Goal: Information Seeking & Learning: Learn about a topic

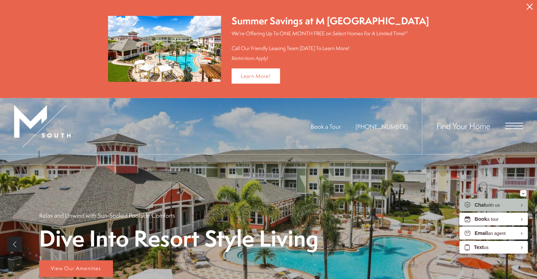
click at [524, 127] on div "Book a Tour [PHONE_NUMBER] Find Your Home" at bounding box center [268, 126] width 537 height 57
click at [517, 126] on span "Open Menu" at bounding box center [515, 126] width 18 height 6
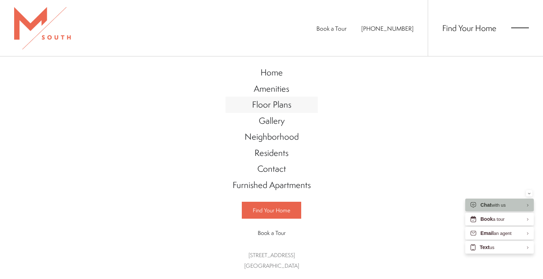
click at [276, 111] on span "Floor Plans" at bounding box center [271, 105] width 39 height 12
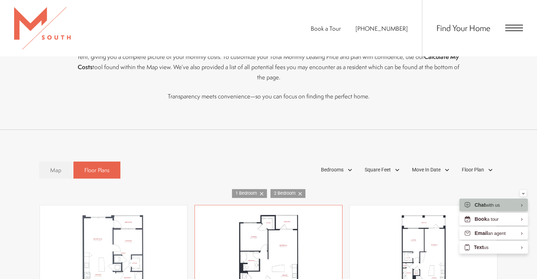
scroll to position [459, 0]
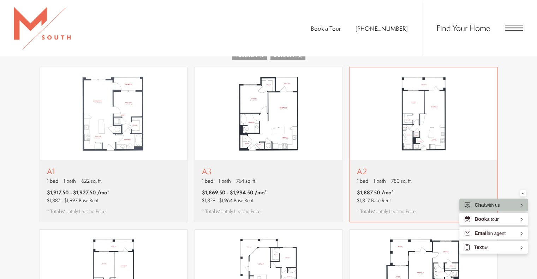
click at [418, 96] on img "View floor plan A2" at bounding box center [423, 113] width 147 height 93
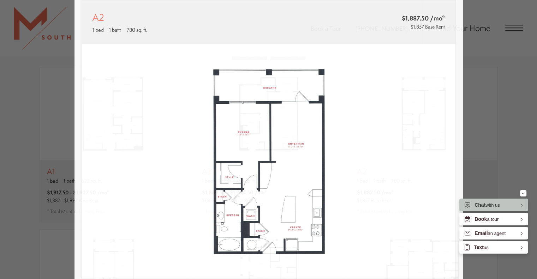
click at [508, 110] on div "A2 1 bed 1 bath 780 sq. ft. $1,887.50 /mo* $1,857 Base Rent 2D 3D" at bounding box center [268, 139] width 537 height 279
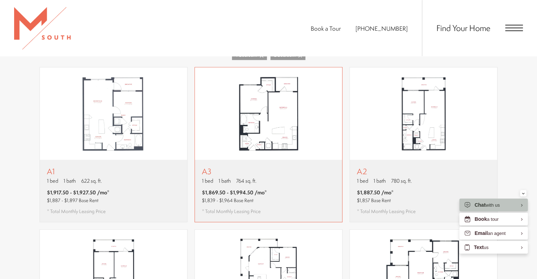
click at [336, 108] on img "View floor plan A3" at bounding box center [268, 113] width 147 height 93
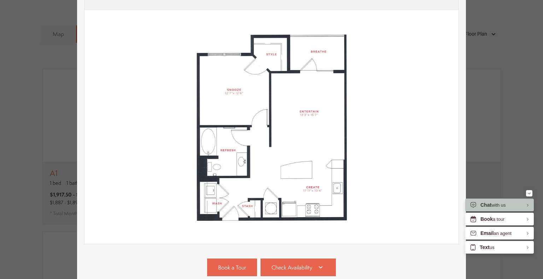
scroll to position [71, 0]
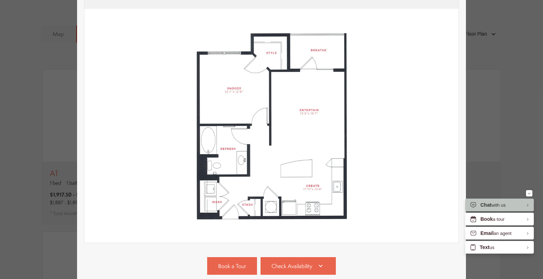
click at [531, 75] on div "A3 1 bed 1 bath 764 sq. ft. $1,869.50 - $1,994.50 /mo* $1,839 - $1,964 Base Ren…" at bounding box center [271, 139] width 543 height 279
click at [516, 77] on div "A3 1 bed 1 bath 764 sq. ft. $1,869.50 - $1,994.50 /mo* $1,839 - $1,964 Base Ren…" at bounding box center [271, 139] width 543 height 279
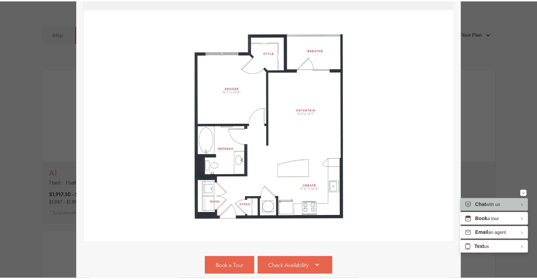
scroll to position [459, 0]
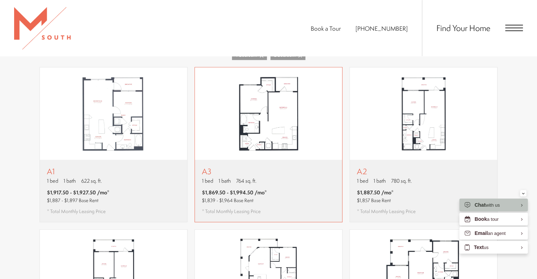
click at [287, 103] on img "View floor plan A3" at bounding box center [268, 113] width 147 height 93
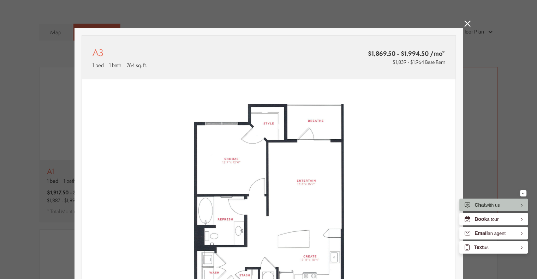
drag, startPoint x: 489, startPoint y: 102, endPoint x: 478, endPoint y: 101, distance: 11.4
click at [489, 102] on div "A3 1 bed 1 bath 764 sq. ft. $1,869.50 - $1,994.50 /mo* $1,839 - $1,964 Base Ren…" at bounding box center [268, 139] width 537 height 279
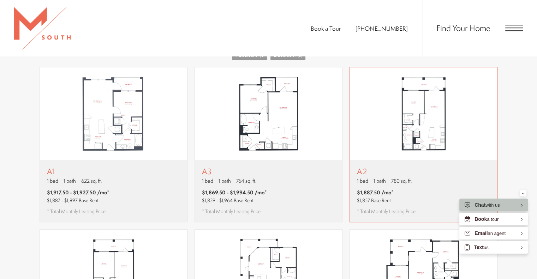
click at [419, 99] on img "View floor plan A2" at bounding box center [423, 113] width 147 height 93
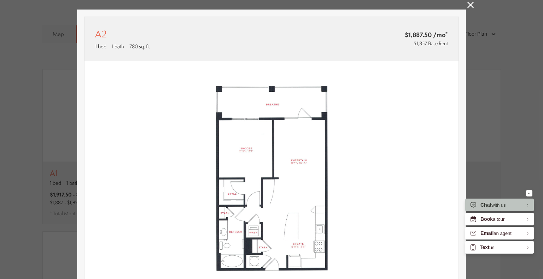
scroll to position [35, 0]
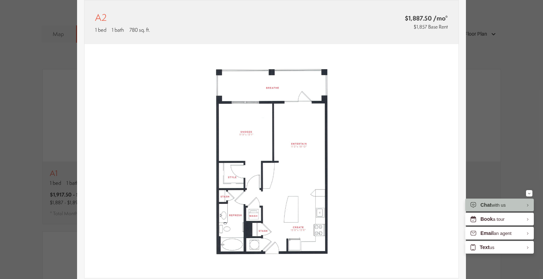
click at [486, 103] on div "A2 1 bed 1 bath 780 sq. ft. $1,887.50 /mo* $1,857 Base Rent 2D 3D" at bounding box center [271, 139] width 543 height 279
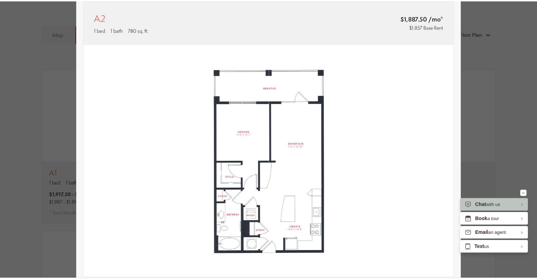
scroll to position [459, 0]
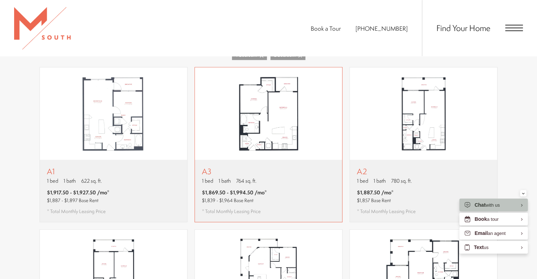
click at [327, 116] on img "View floor plan A3" at bounding box center [268, 113] width 147 height 93
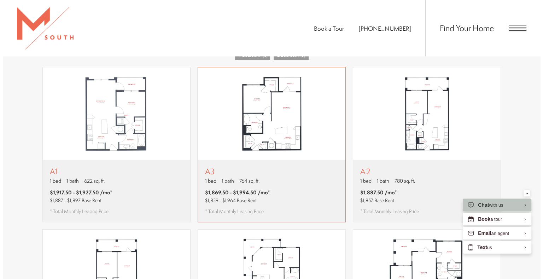
scroll to position [0, 0]
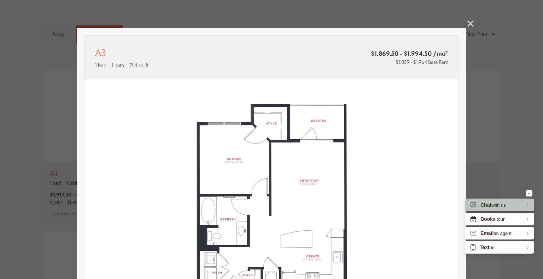
click at [496, 98] on div "A3 1 bed 1 bath 764 sq. ft. $1,869.50 - $1,994.50 /mo* $1,839 - $1,964 Base Ren…" at bounding box center [271, 139] width 543 height 279
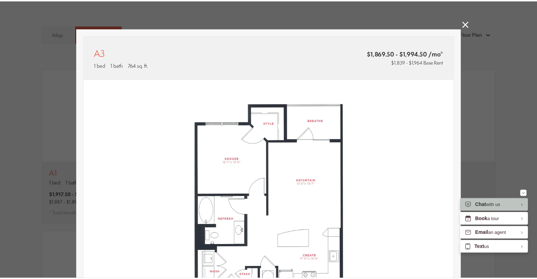
scroll to position [459, 0]
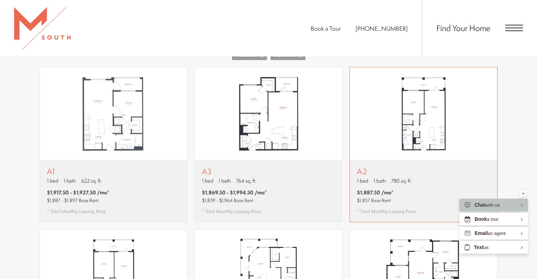
click at [451, 106] on img "View floor plan A2" at bounding box center [423, 113] width 147 height 93
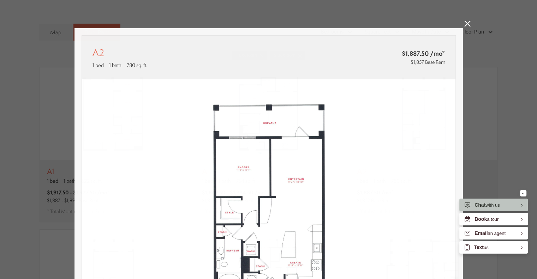
click at [500, 95] on div "A2 1 bed 1 bath 780 sq. ft. $1,887.50 /mo* $1,857 Base Rent 2D 3D" at bounding box center [268, 139] width 537 height 279
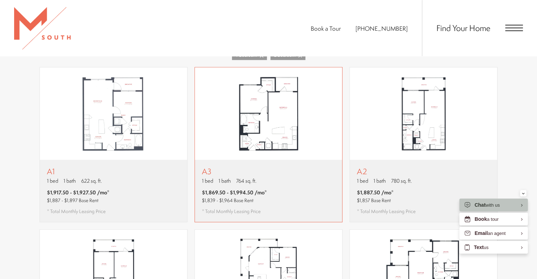
click at [341, 117] on img "View floor plan A3" at bounding box center [268, 113] width 147 height 93
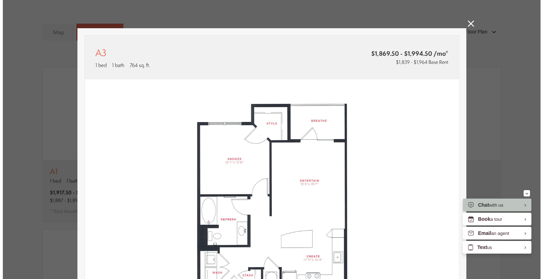
scroll to position [0, 0]
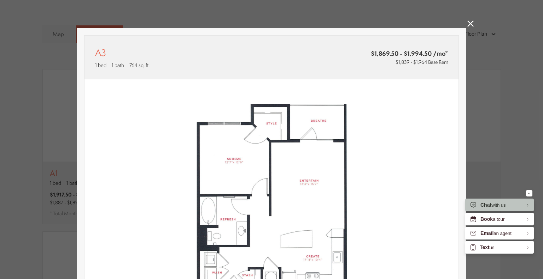
click at [506, 93] on div "A3 1 bed 1 bath 764 sq. ft. $1,869.50 - $1,994.50 /mo* $1,839 - $1,964 Base Ren…" at bounding box center [271, 139] width 543 height 279
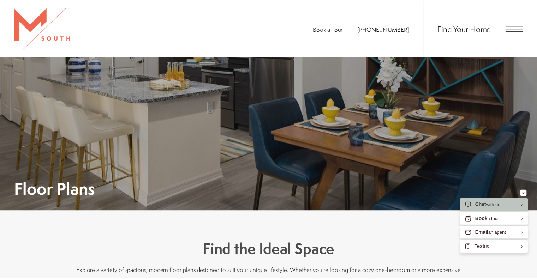
scroll to position [459, 0]
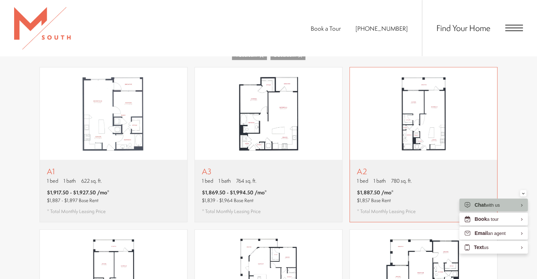
click at [414, 93] on img "View floor plan A2" at bounding box center [423, 113] width 147 height 93
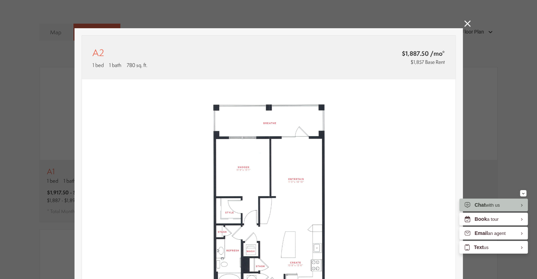
click at [499, 91] on div "A2 1 bed 1 bath 780 sq. ft. $1,887.50 /mo* $1,857 Base Rent 2D 3D" at bounding box center [268, 139] width 537 height 279
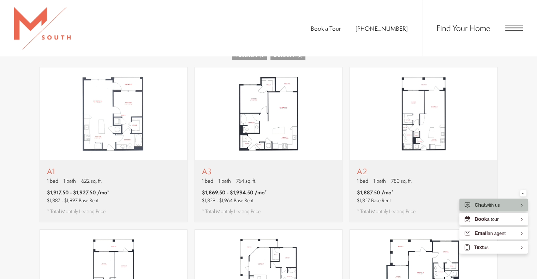
click at [328, 97] on img "View floor plan A3" at bounding box center [268, 113] width 147 height 93
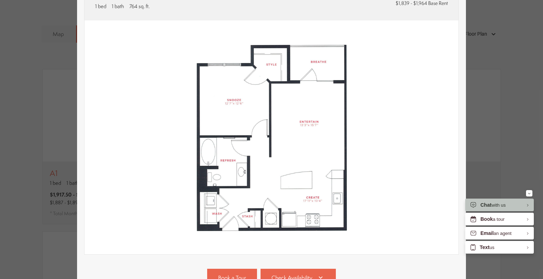
scroll to position [71, 0]
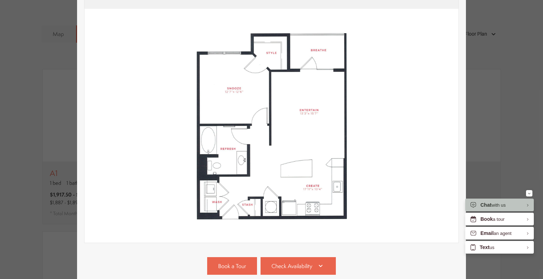
click at [497, 108] on div "A3 1 bed 1 bath 764 sq. ft. $1,869.50 - $1,994.50 /mo* $1,839 - $1,964 Base Ren…" at bounding box center [271, 139] width 543 height 279
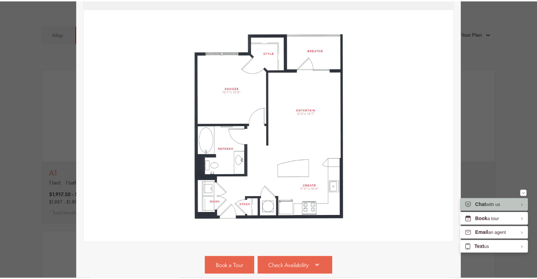
scroll to position [459, 0]
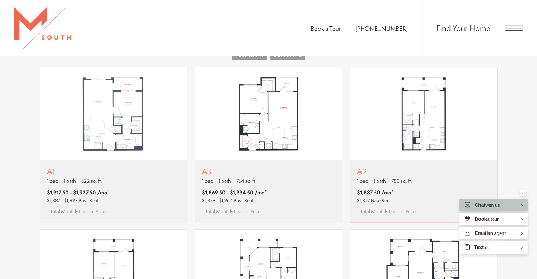
click at [412, 120] on img "View floor plan A2" at bounding box center [423, 113] width 147 height 93
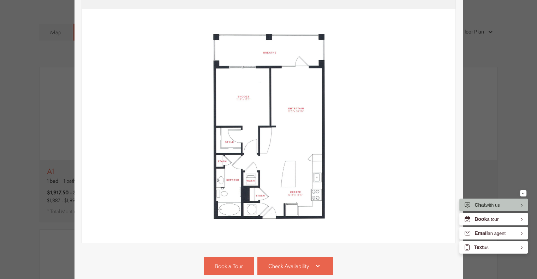
click at [486, 94] on div "A2 1 bed 1 bath 780 sq. ft. $1,887.50 /mo* $1,857 Base Rent 2D 3D" at bounding box center [268, 139] width 537 height 279
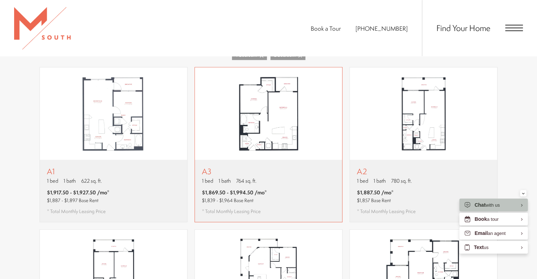
click at [330, 94] on img "View floor plan A3" at bounding box center [268, 113] width 147 height 93
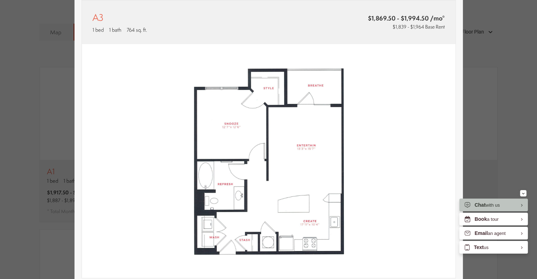
drag, startPoint x: 519, startPoint y: 65, endPoint x: 511, endPoint y: 66, distance: 7.8
click at [519, 66] on div "A3 1 bed 1 bath 764 sq. ft. $1,869.50 - $1,994.50 /mo* $1,839 - $1,964 Base Ren…" at bounding box center [268, 139] width 537 height 279
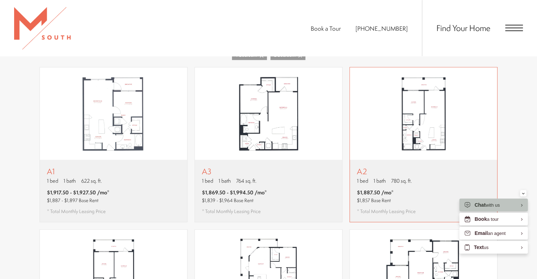
click at [380, 93] on img "View floor plan A2" at bounding box center [423, 113] width 147 height 93
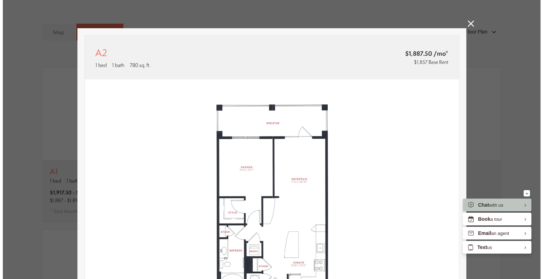
scroll to position [0, 0]
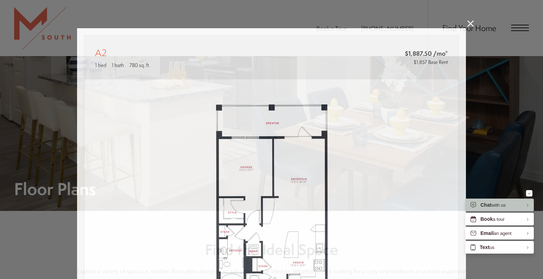
click at [522, 76] on div "A2 1 bed 1 bath 780 sq. ft. $1,887.50 /mo* $1,857 Base Rent 2D 3D" at bounding box center [271, 139] width 543 height 279
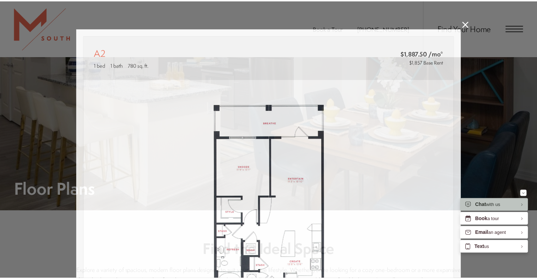
scroll to position [459, 0]
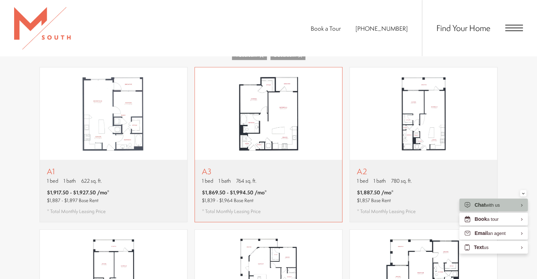
click at [295, 83] on img "View floor plan A3" at bounding box center [268, 113] width 147 height 93
click at [125, 99] on img "View floor plan A1" at bounding box center [113, 113] width 147 height 93
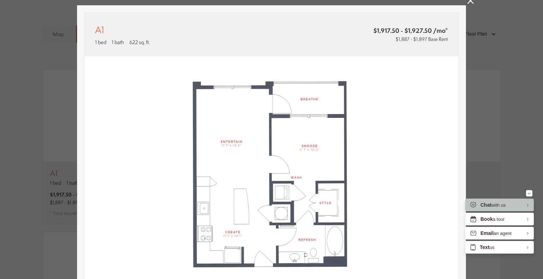
scroll to position [35, 0]
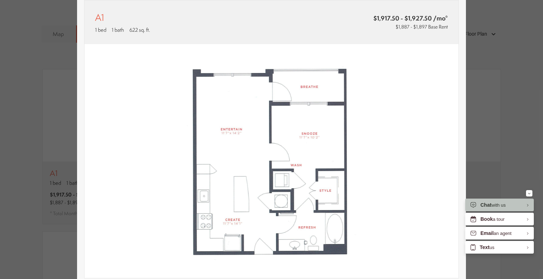
click at [534, 67] on div "A1 1 bed 1 bath 622 sq. ft. $1,917.50 - $1,927.50 /mo* $1,887 - $1,897 Base Ren…" at bounding box center [271, 139] width 543 height 279
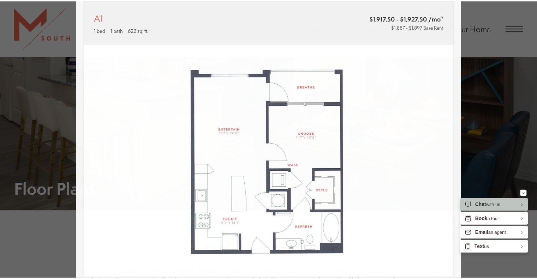
scroll to position [459, 0]
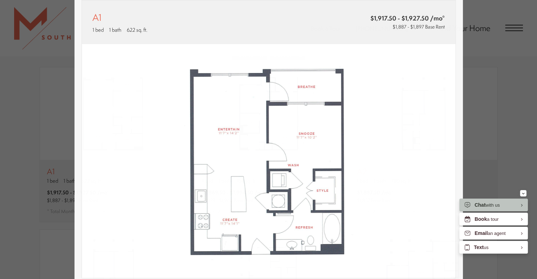
click at [517, 76] on div "A1 1 bed 1 bath 622 sq. ft. $1,917.50 - $1,927.50 /mo* $1,887 - $1,897 Base Ren…" at bounding box center [268, 139] width 537 height 279
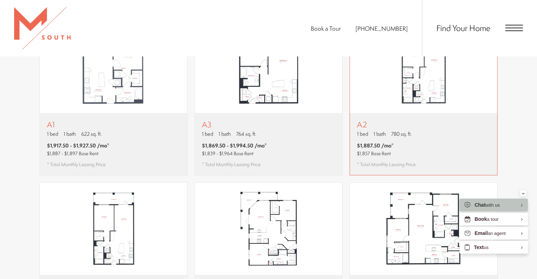
scroll to position [601, 0]
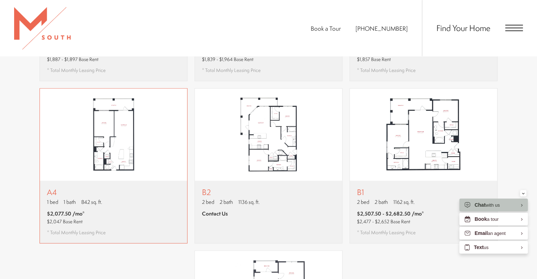
click at [168, 127] on img "View floor plan A4" at bounding box center [113, 135] width 147 height 93
click at [24, 165] on div "A1 1 bed 1 bath 622 sq. ft. $1,917.50 - $1,927.50 /mo* $1,887 - $1,897 Base Ren…" at bounding box center [268, 166] width 509 height 480
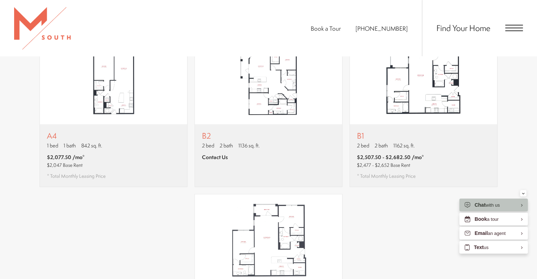
scroll to position [707, 0]
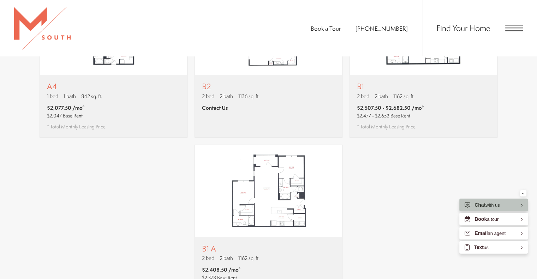
click at [417, 209] on div "A1 1 bed 1 bath 622 sq. ft. $1,917.50 - $1,927.50 /mo* $1,887 - $1,897 Base Ren…" at bounding box center [268, 60] width 459 height 480
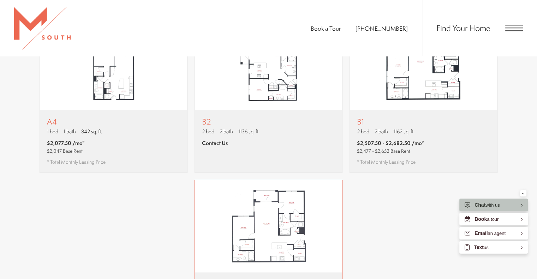
scroll to position [636, 0]
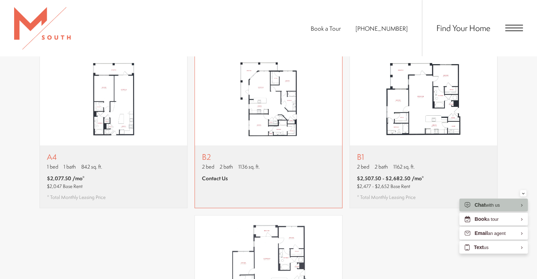
click at [290, 119] on img "View floor plan B2" at bounding box center [268, 99] width 147 height 93
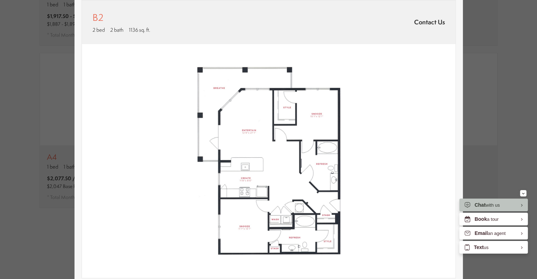
click at [521, 88] on div "B2 2 bed 2 bath 1136 sq. ft. Contact Us 2D 3D" at bounding box center [268, 139] width 537 height 279
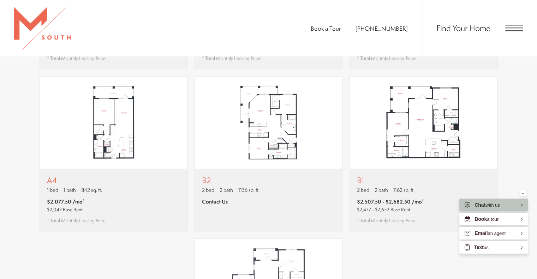
scroll to position [601, 0]
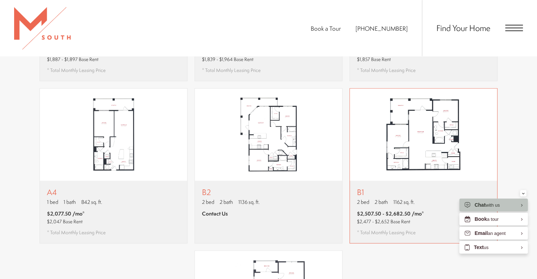
click at [487, 118] on img "View floor plan B1" at bounding box center [423, 135] width 147 height 93
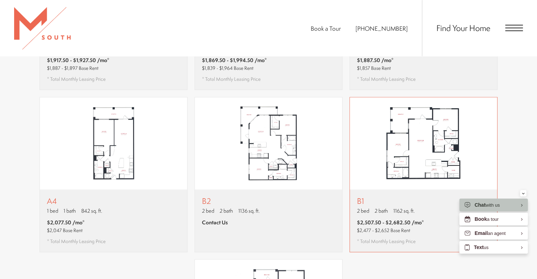
scroll to position [636, 0]
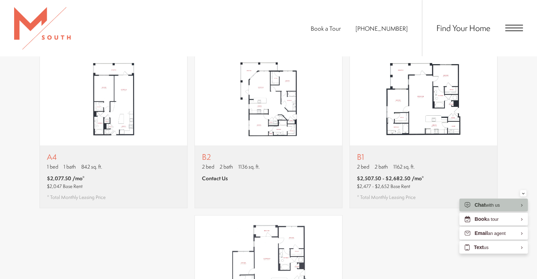
drag, startPoint x: 393, startPoint y: 229, endPoint x: 395, endPoint y: 226, distance: 3.8
click at [394, 229] on div "A1 1 bed 1 bath 622 sq. ft. $1,917.50 - $1,927.50 /mo* $1,887 - $1,897 Base Ren…" at bounding box center [268, 130] width 459 height 480
click at [396, 225] on div "A1 1 bed 1 bath 622 sq. ft. $1,917.50 - $1,927.50 /mo* $1,887 - $1,897 Base Ren…" at bounding box center [268, 130] width 459 height 480
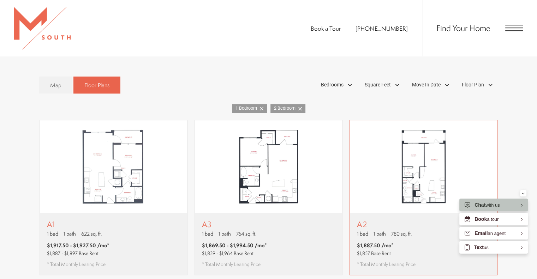
scroll to position [459, 0]
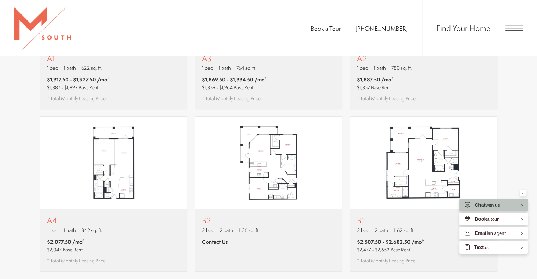
scroll to position [598, 0]
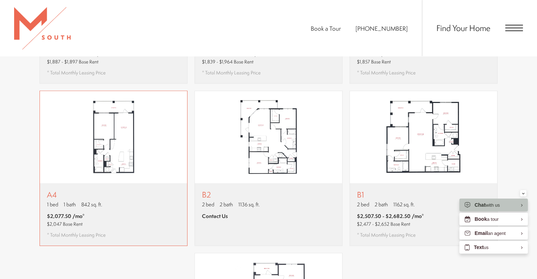
click at [152, 143] on img "View floor plan A4" at bounding box center [113, 137] width 147 height 93
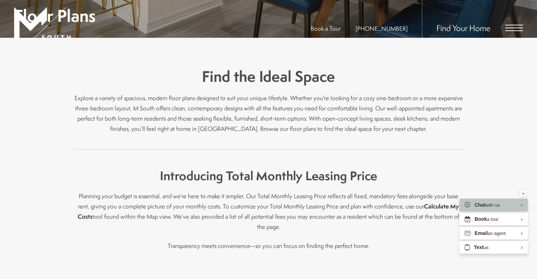
scroll to position [247, 0]
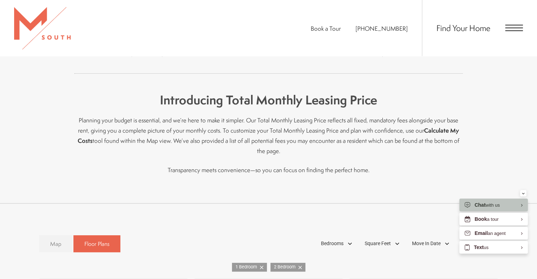
click at [60, 236] on link "Map" at bounding box center [55, 244] width 33 height 17
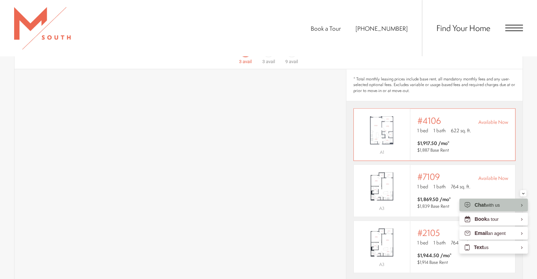
scroll to position [459, 0]
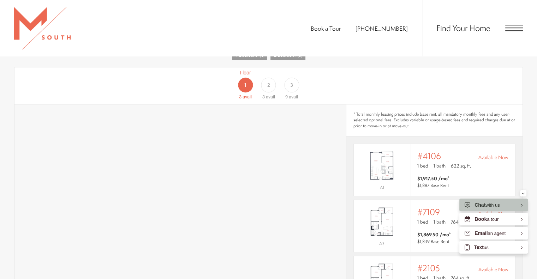
click at [268, 82] on span "2" at bounding box center [268, 85] width 3 height 7
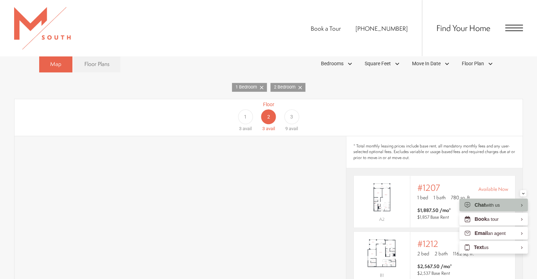
scroll to position [424, 0]
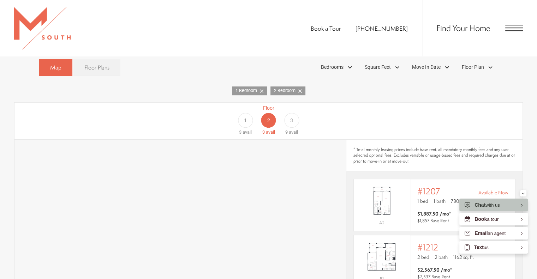
click at [297, 113] on div "3" at bounding box center [291, 120] width 15 height 15
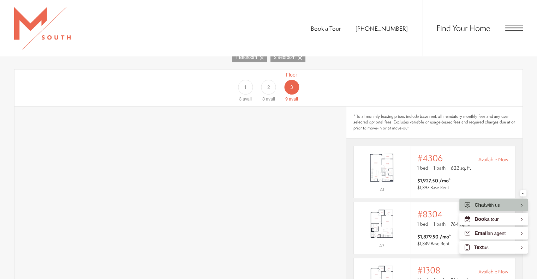
scroll to position [403, 0]
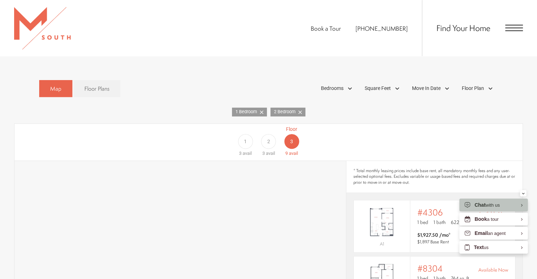
click at [272, 134] on div "2" at bounding box center [268, 141] width 15 height 15
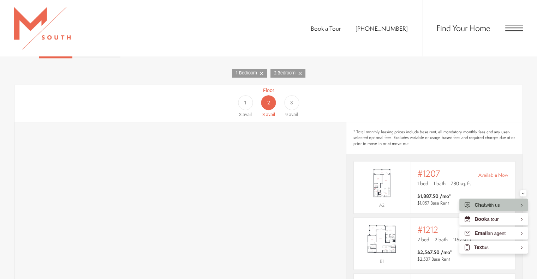
scroll to position [438, 0]
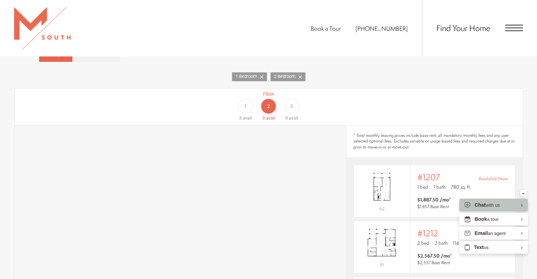
click at [246, 103] on div "Floor 1 3 avail" at bounding box center [245, 105] width 23 height 31
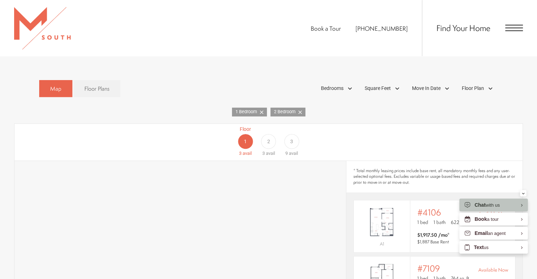
click at [291, 138] on span "3" at bounding box center [291, 141] width 3 height 7
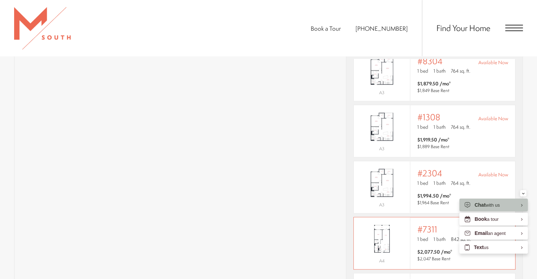
scroll to position [71, 0]
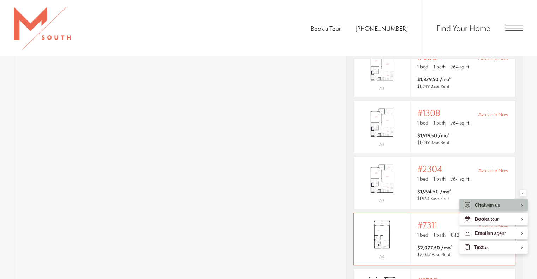
click at [398, 223] on img "View #7311" at bounding box center [382, 234] width 56 height 35
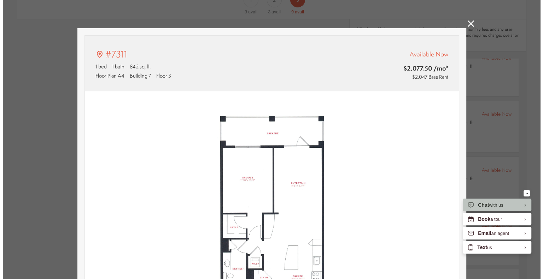
scroll to position [0, 0]
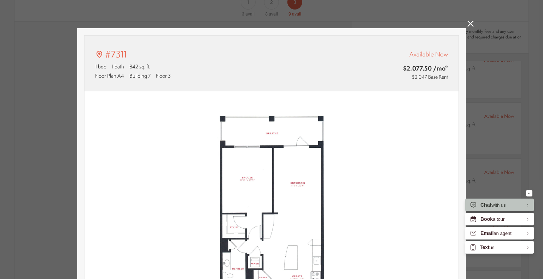
type input "**********"
click at [467, 26] on icon at bounding box center [470, 23] width 6 height 6
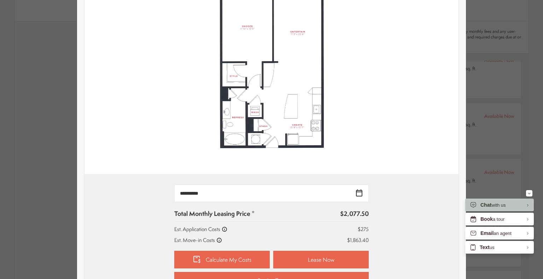
scroll to position [283, 0]
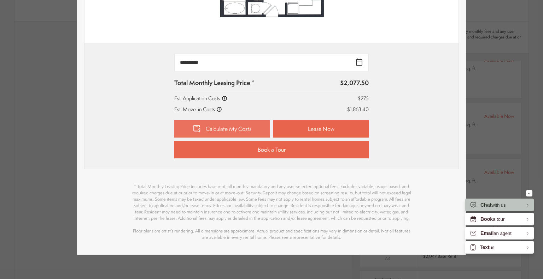
click at [253, 126] on link "Calculate My Costs" at bounding box center [221, 129] width 95 height 18
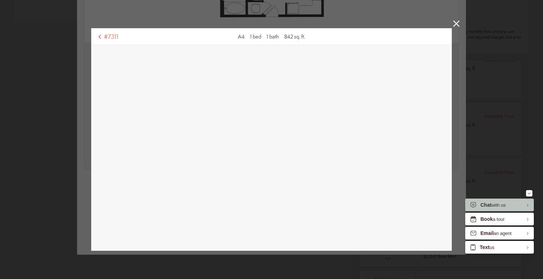
click at [453, 26] on icon at bounding box center [456, 23] width 6 height 6
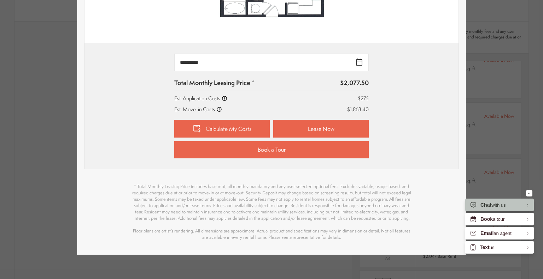
click at [441, 43] on div "**********" at bounding box center [271, 106] width 374 height 126
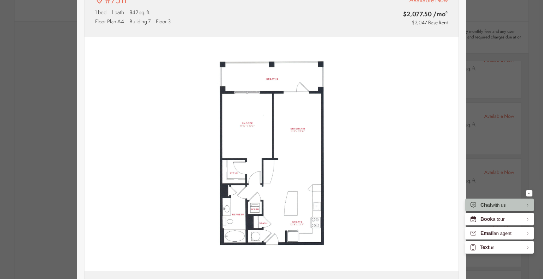
scroll to position [0, 0]
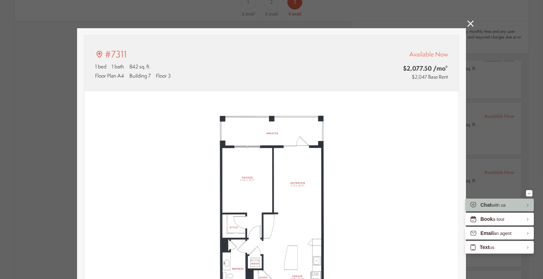
click at [467, 25] on icon at bounding box center [470, 23] width 6 height 6
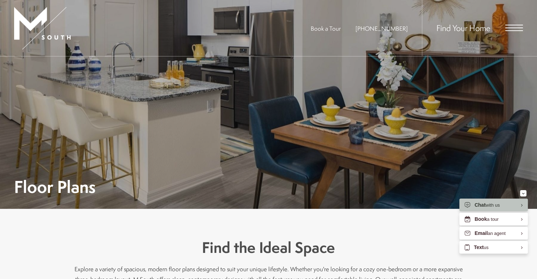
click at [507, 28] on span "Open Menu" at bounding box center [515, 28] width 18 height 1
